Goal: Task Accomplishment & Management: Complete application form

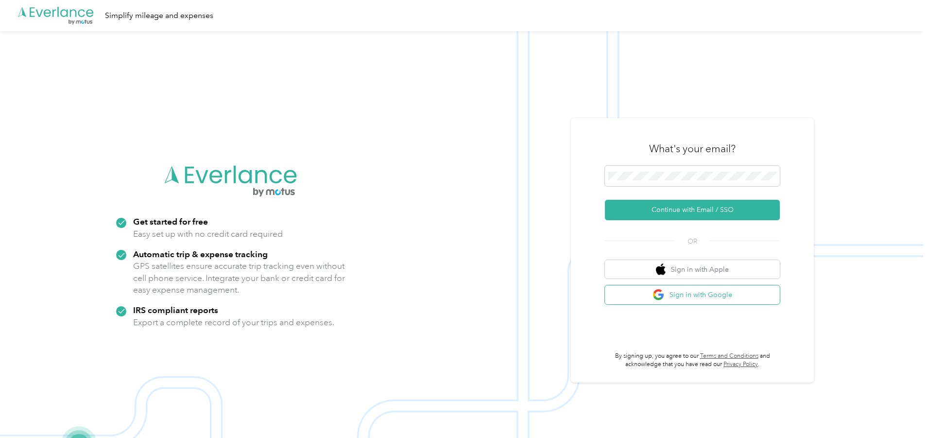
click at [680, 290] on button "Sign in with Google" at bounding box center [692, 294] width 175 height 19
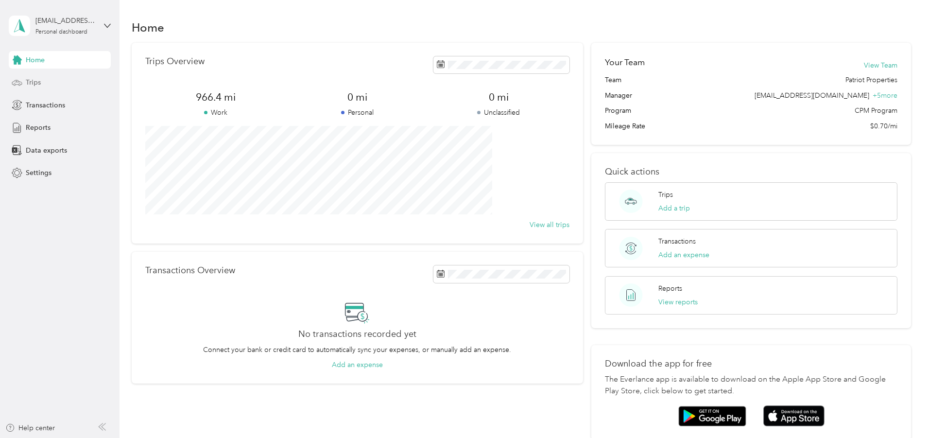
click at [68, 84] on div "Trips" at bounding box center [60, 82] width 102 height 17
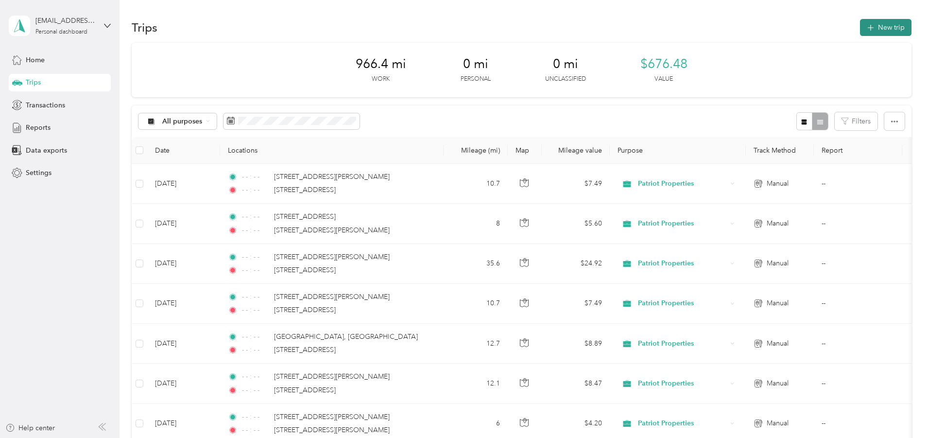
click at [860, 26] on button "New trip" at bounding box center [885, 27] width 51 height 17
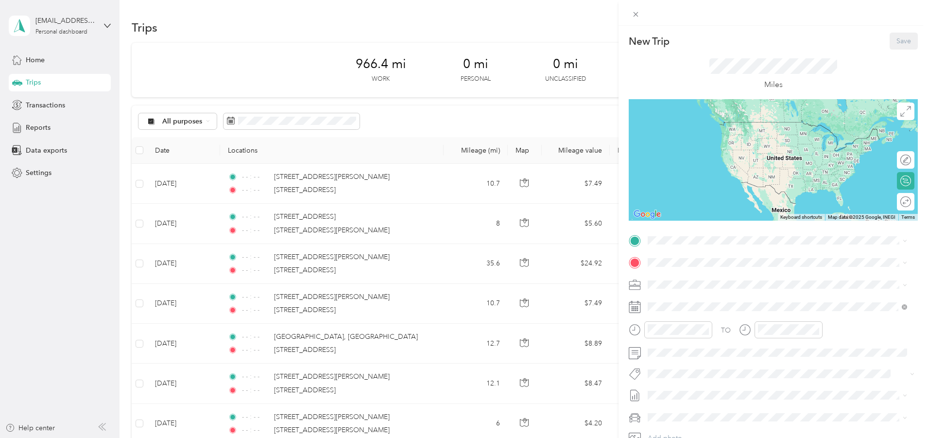
click at [637, 307] on rect at bounding box center [637, 306] width 1 height 1
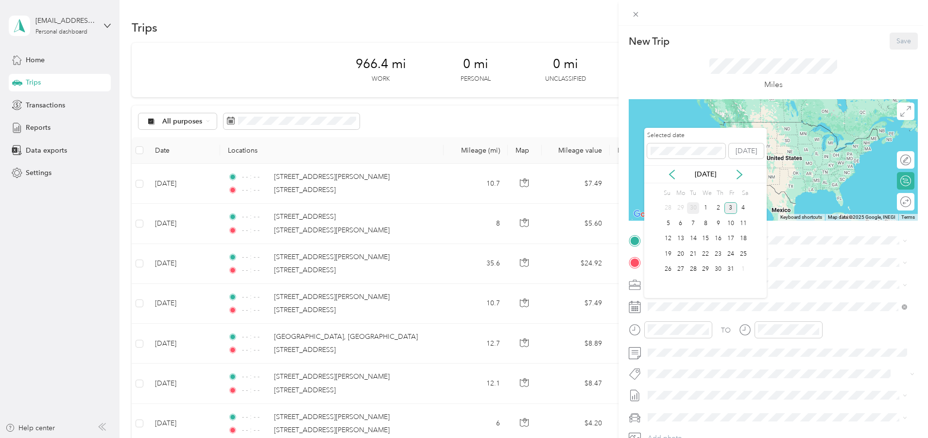
click at [692, 212] on div "30" at bounding box center [693, 208] width 13 height 12
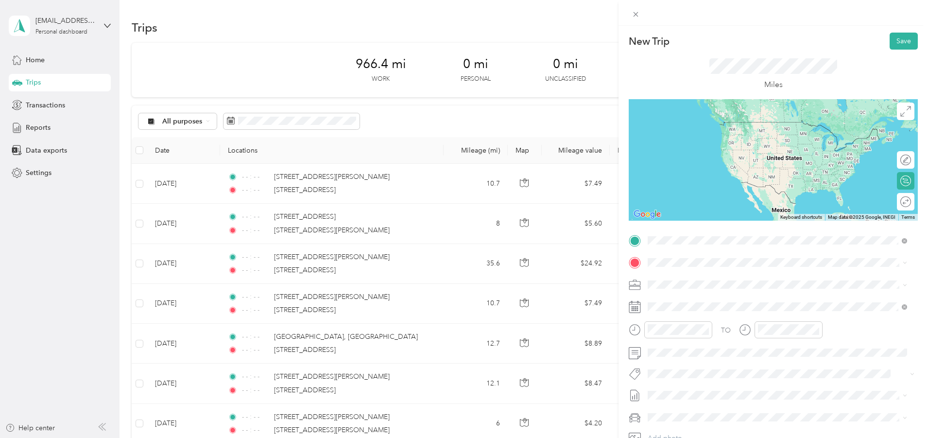
click at [685, 274] on span "[STREET_ADDRESS][US_STATE]" at bounding box center [714, 275] width 97 height 9
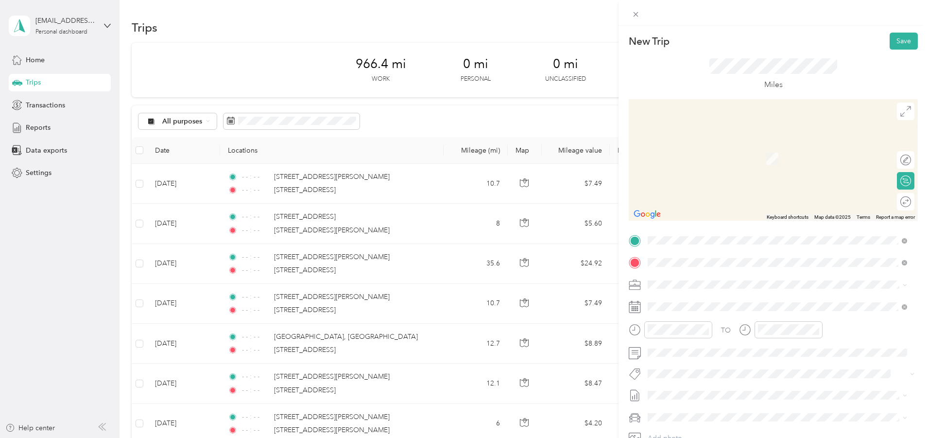
click at [695, 294] on span "[STREET_ADDRESS][PERSON_NAME][US_STATE]" at bounding box center [741, 297] width 151 height 9
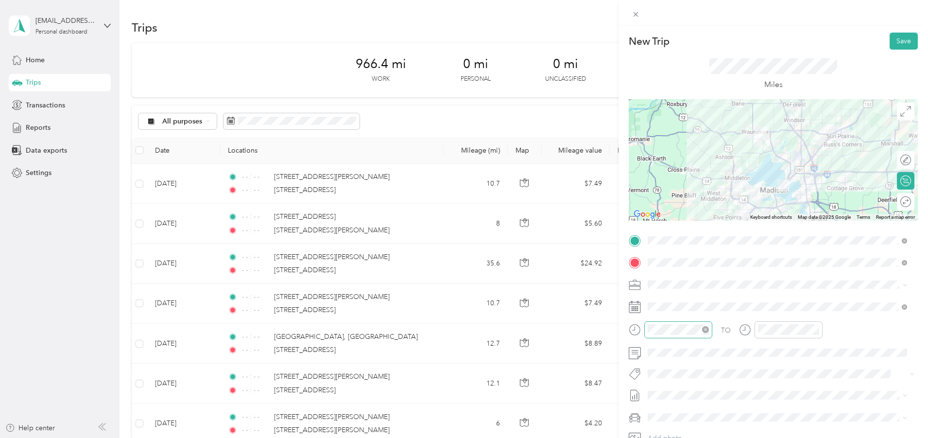
click at [706, 329] on icon "close-circle" at bounding box center [705, 329] width 7 height 7
click at [816, 329] on icon "close-circle" at bounding box center [815, 329] width 7 height 7
click at [895, 204] on div at bounding box center [900, 202] width 20 height 10
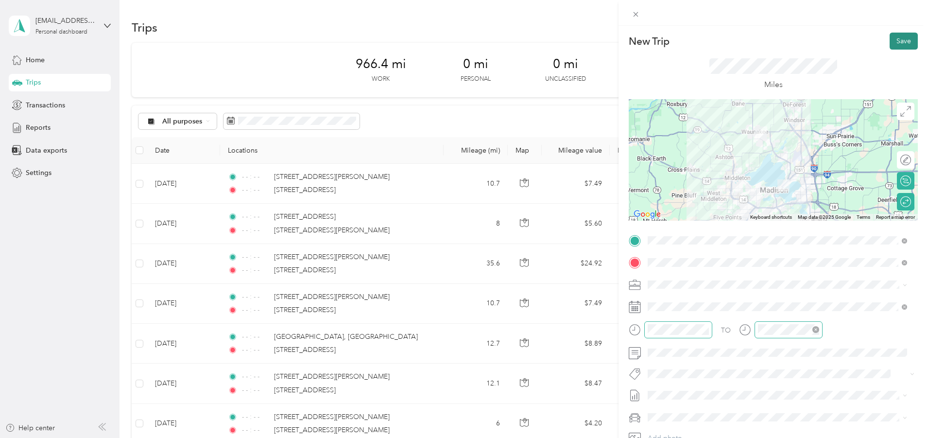
click at [900, 44] on button "Save" at bounding box center [903, 41] width 28 height 17
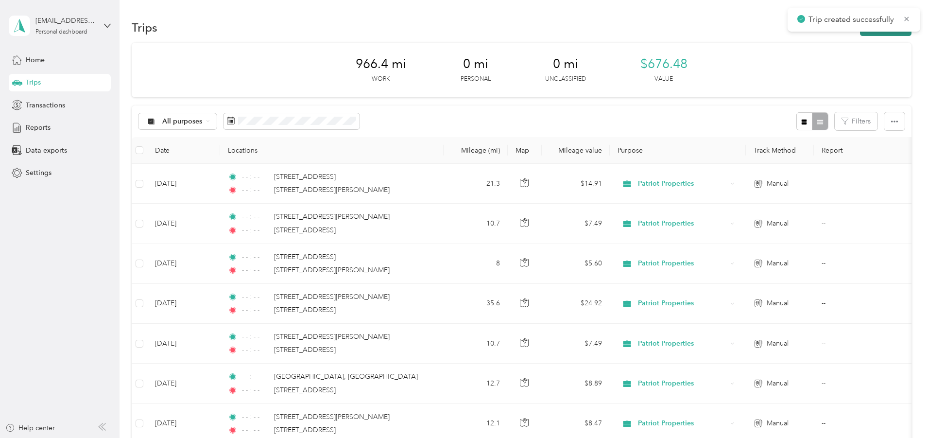
click at [860, 35] on button "New trip" at bounding box center [885, 27] width 51 height 17
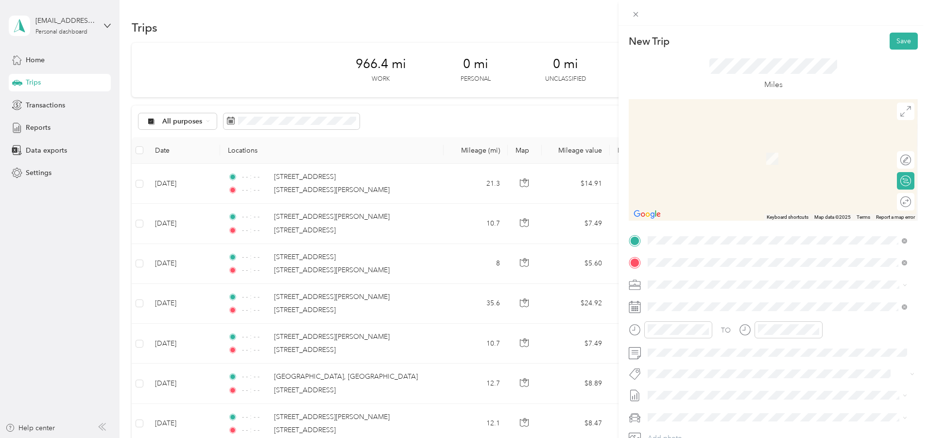
click at [737, 290] on li "[STREET_ADDRESS][PERSON_NAME][US_STATE]" at bounding box center [777, 298] width 266 height 20
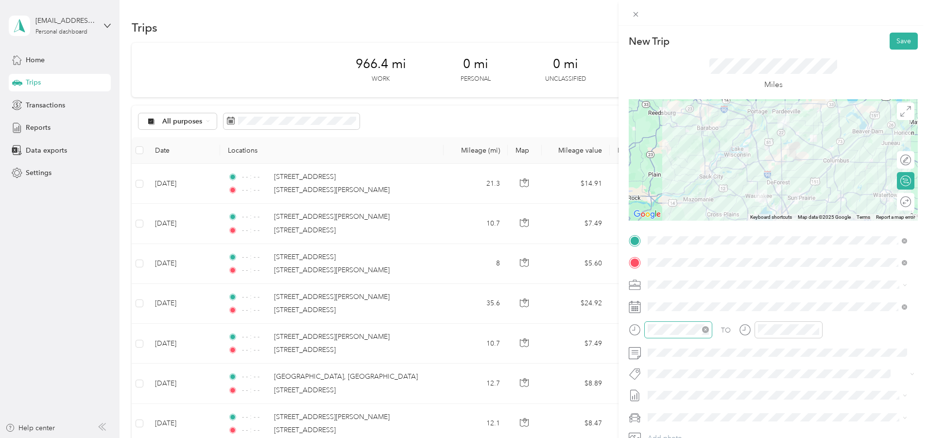
click at [702, 331] on icon "close-circle" at bounding box center [705, 329] width 7 height 7
click at [820, 329] on div at bounding box center [788, 329] width 68 height 17
click at [818, 329] on icon "close-circle" at bounding box center [815, 329] width 7 height 7
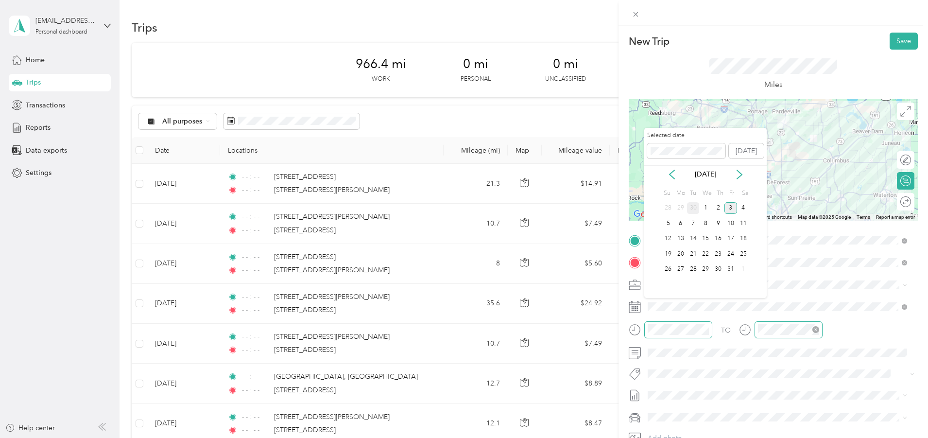
click at [694, 211] on div "30" at bounding box center [693, 208] width 13 height 12
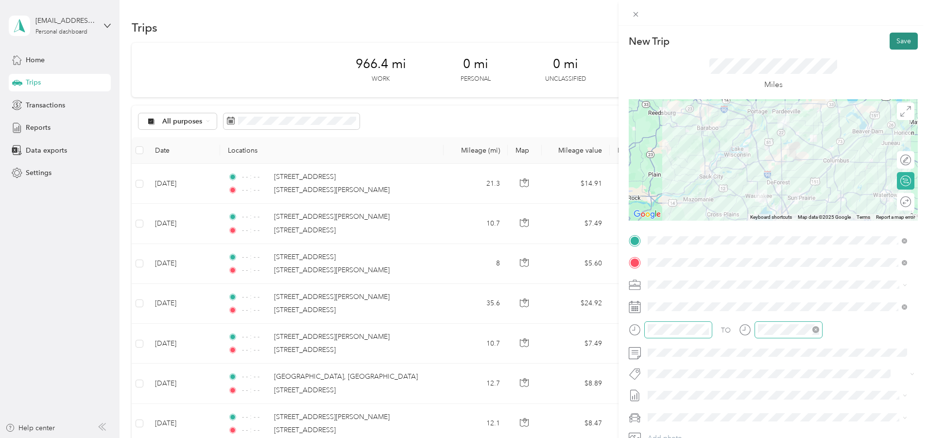
click at [903, 35] on button "Save" at bounding box center [903, 41] width 28 height 17
